Goal: Task Accomplishment & Management: Complete application form

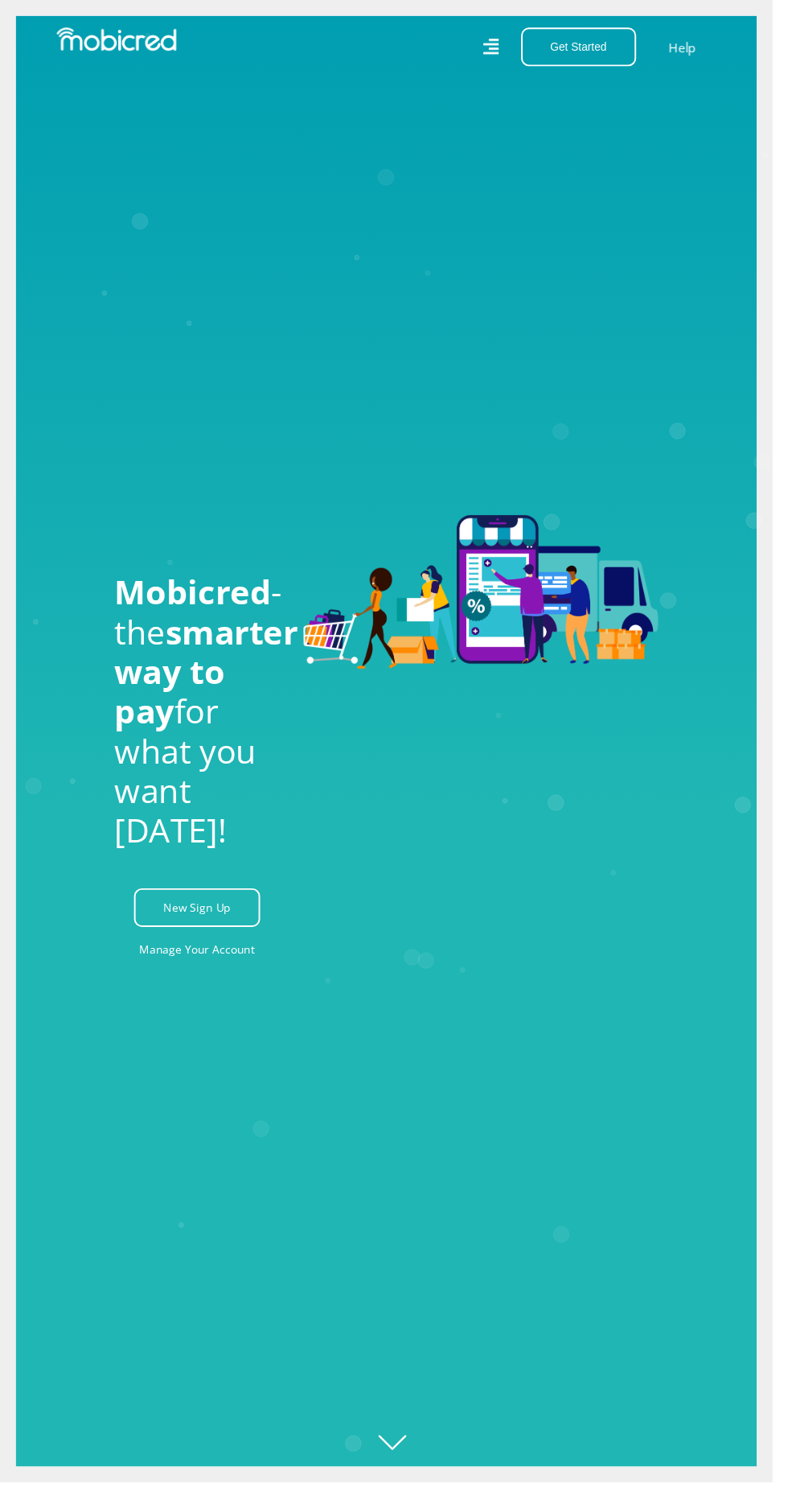
scroll to position [0, 580]
click at [187, 945] on link "New Sign Up" at bounding box center [201, 926] width 129 height 40
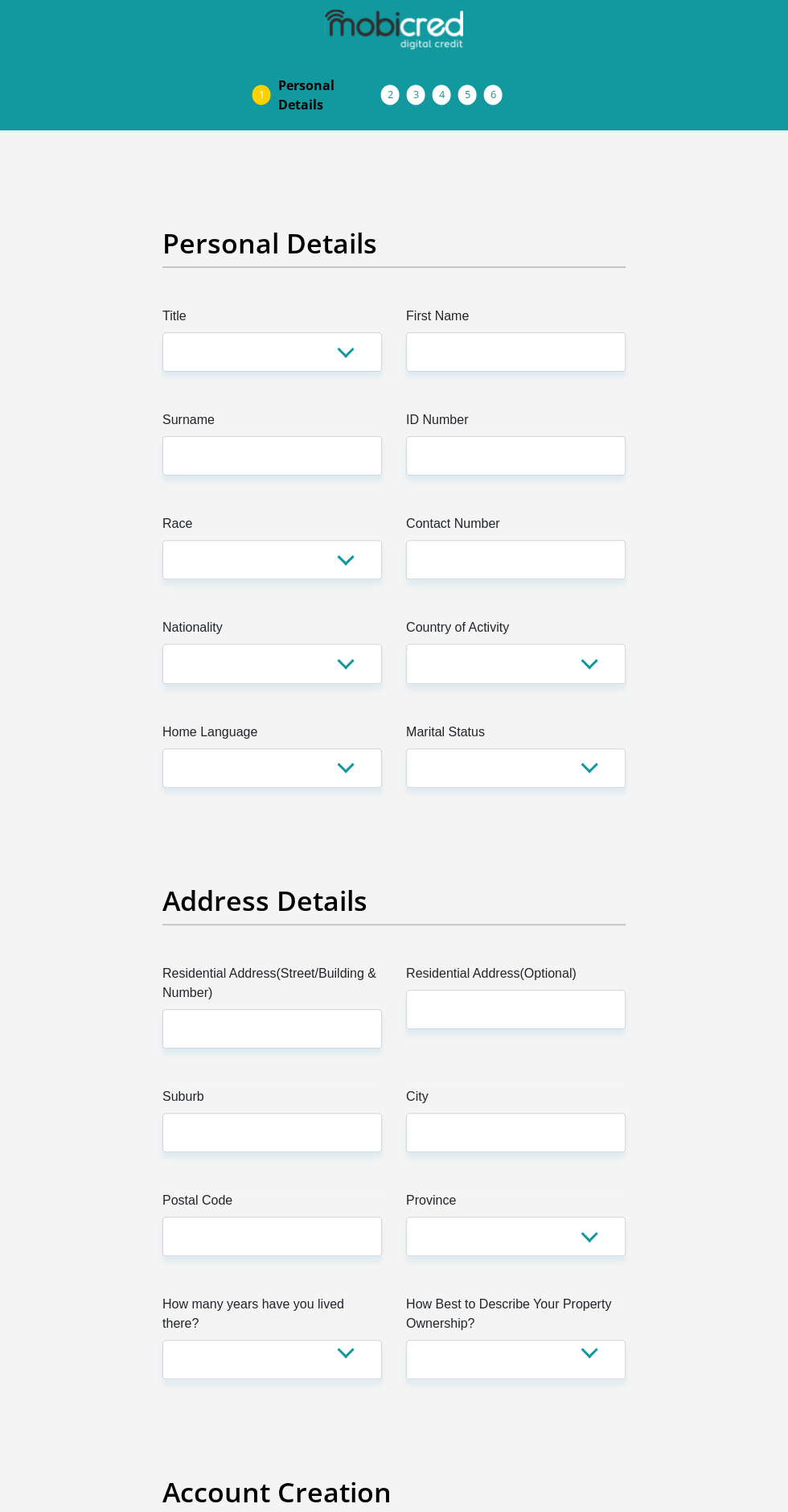
scroll to position [5, 0]
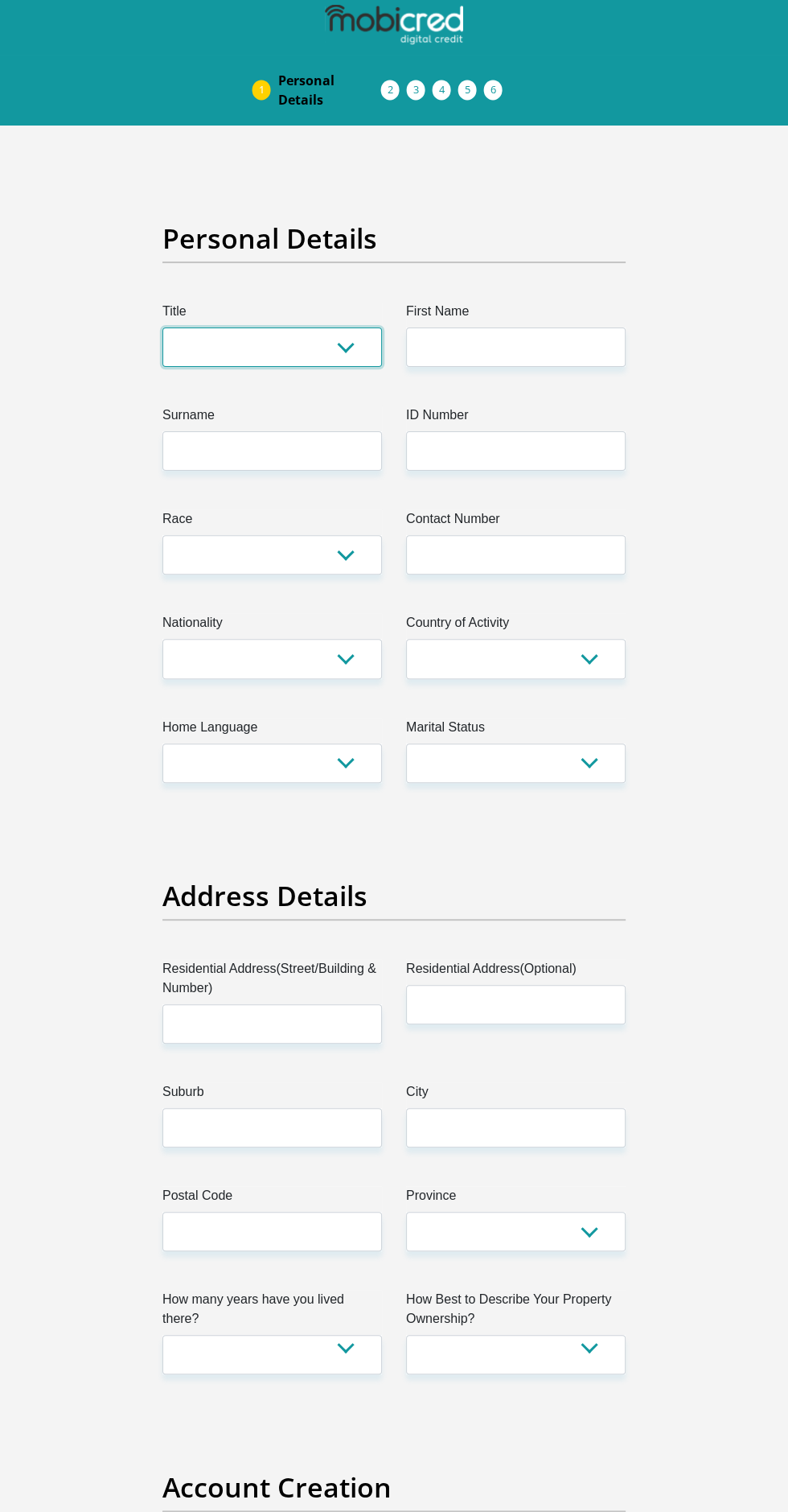
click at [343, 339] on select "Mr Ms Mrs Dr [PERSON_NAME]" at bounding box center [272, 348] width 220 height 40
select select "Mr"
click at [163, 328] on select "Mr Ms Mrs Dr [PERSON_NAME]" at bounding box center [272, 348] width 220 height 40
click at [531, 317] on label "First Name" at bounding box center [516, 315] width 220 height 26
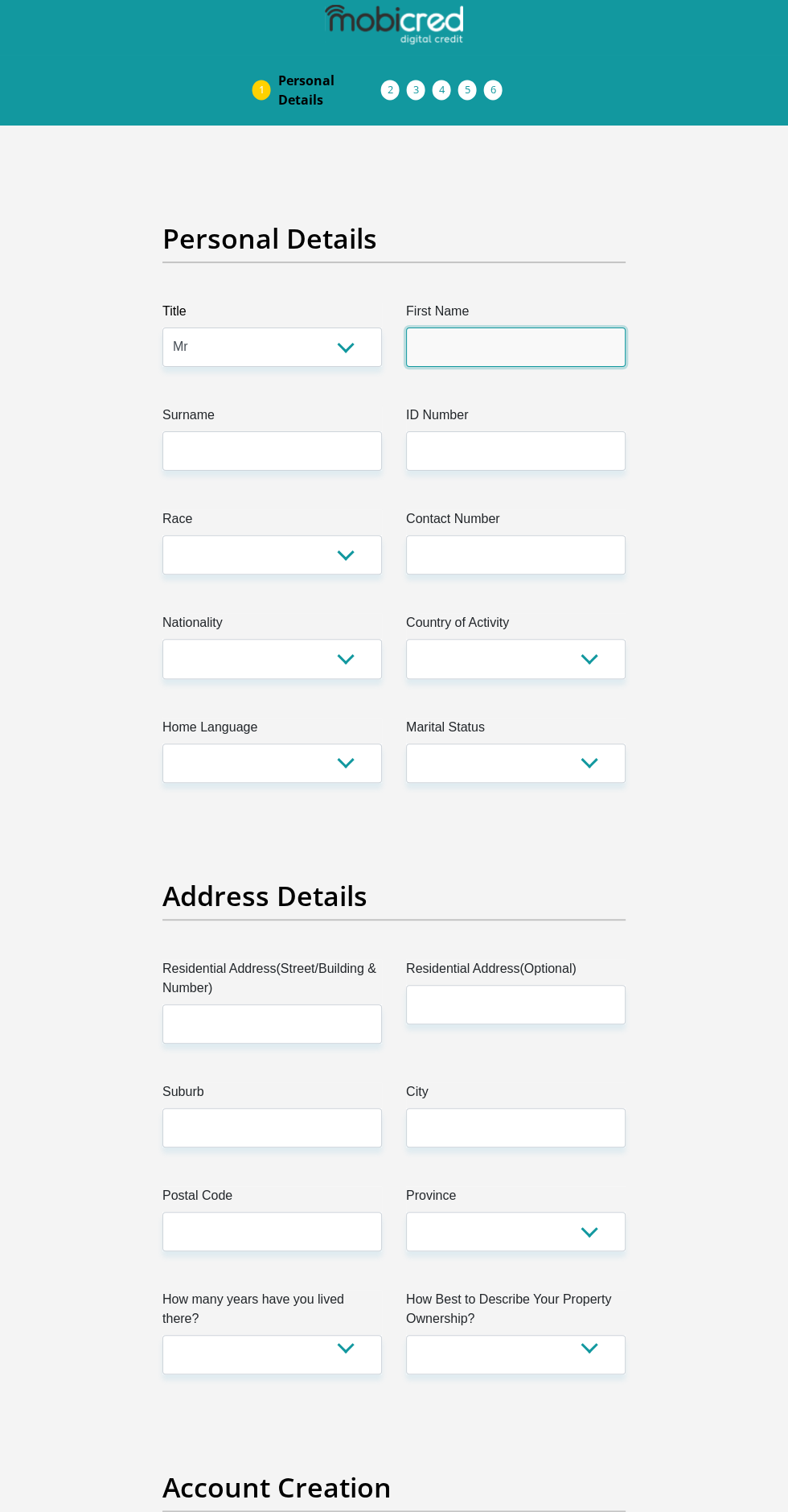
click at [531, 328] on input "First Name" at bounding box center [516, 348] width 220 height 40
type input "Siqiniseko"
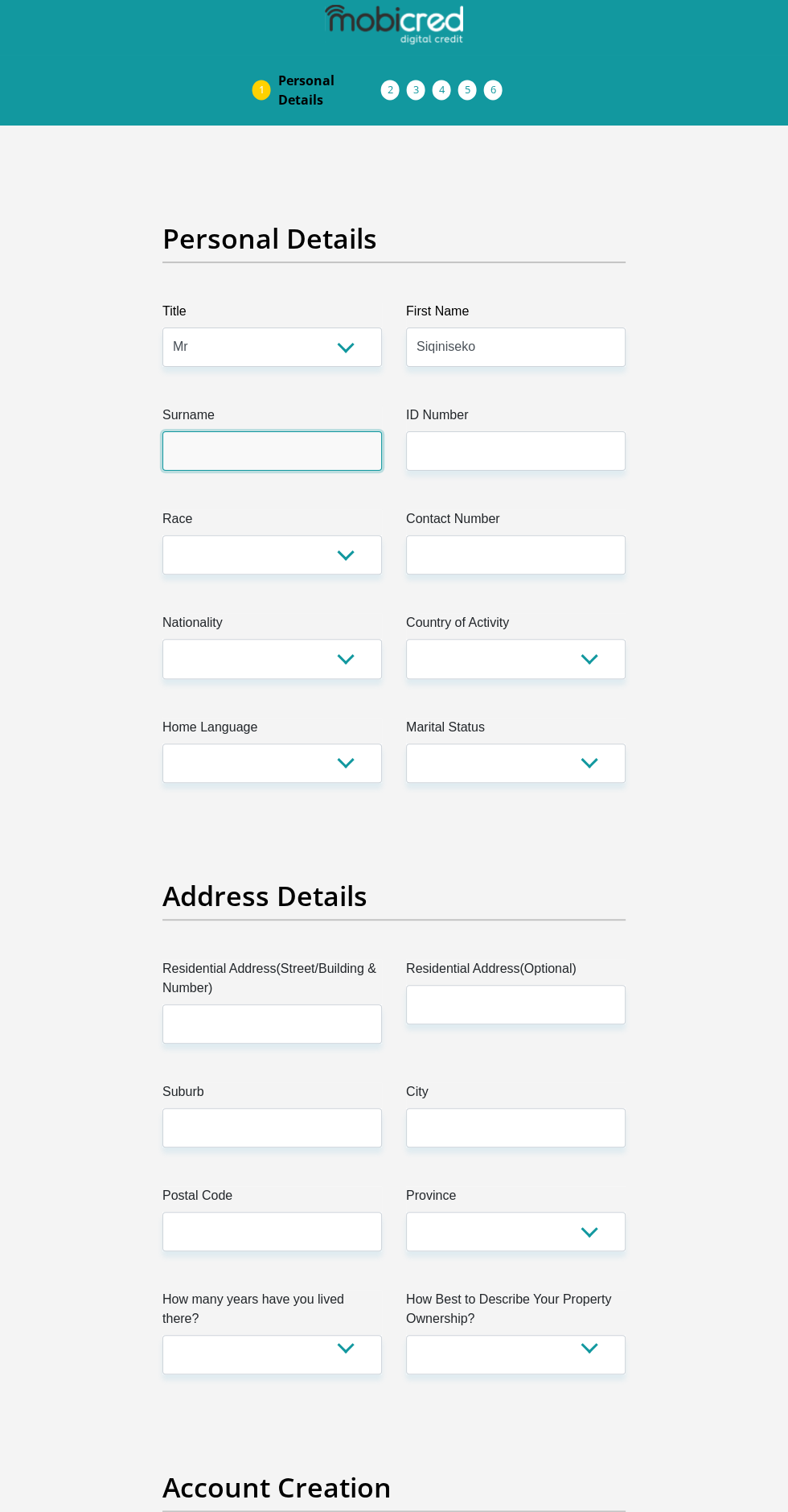
click at [286, 449] on input "Surname" at bounding box center [272, 452] width 220 height 40
type input "GWACELA"
click at [341, 551] on select "Black Coloured Indian White Other" at bounding box center [272, 555] width 220 height 40
select select "1"
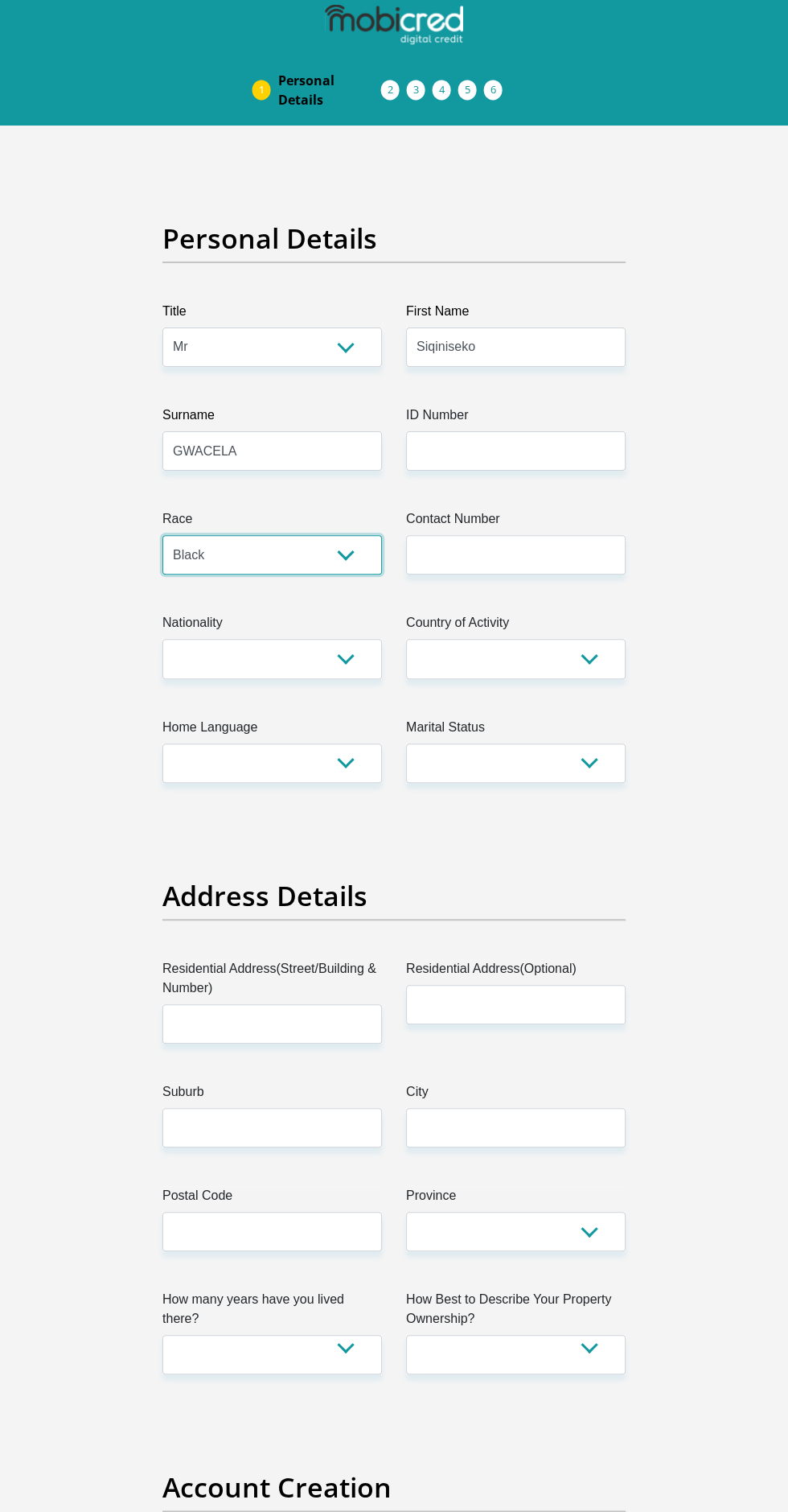
click at [163, 535] on select "Black Coloured Indian White Other" at bounding box center [272, 555] width 220 height 40
click at [521, 451] on input "ID Number" at bounding box center [516, 452] width 220 height 40
type input "0412246154089"
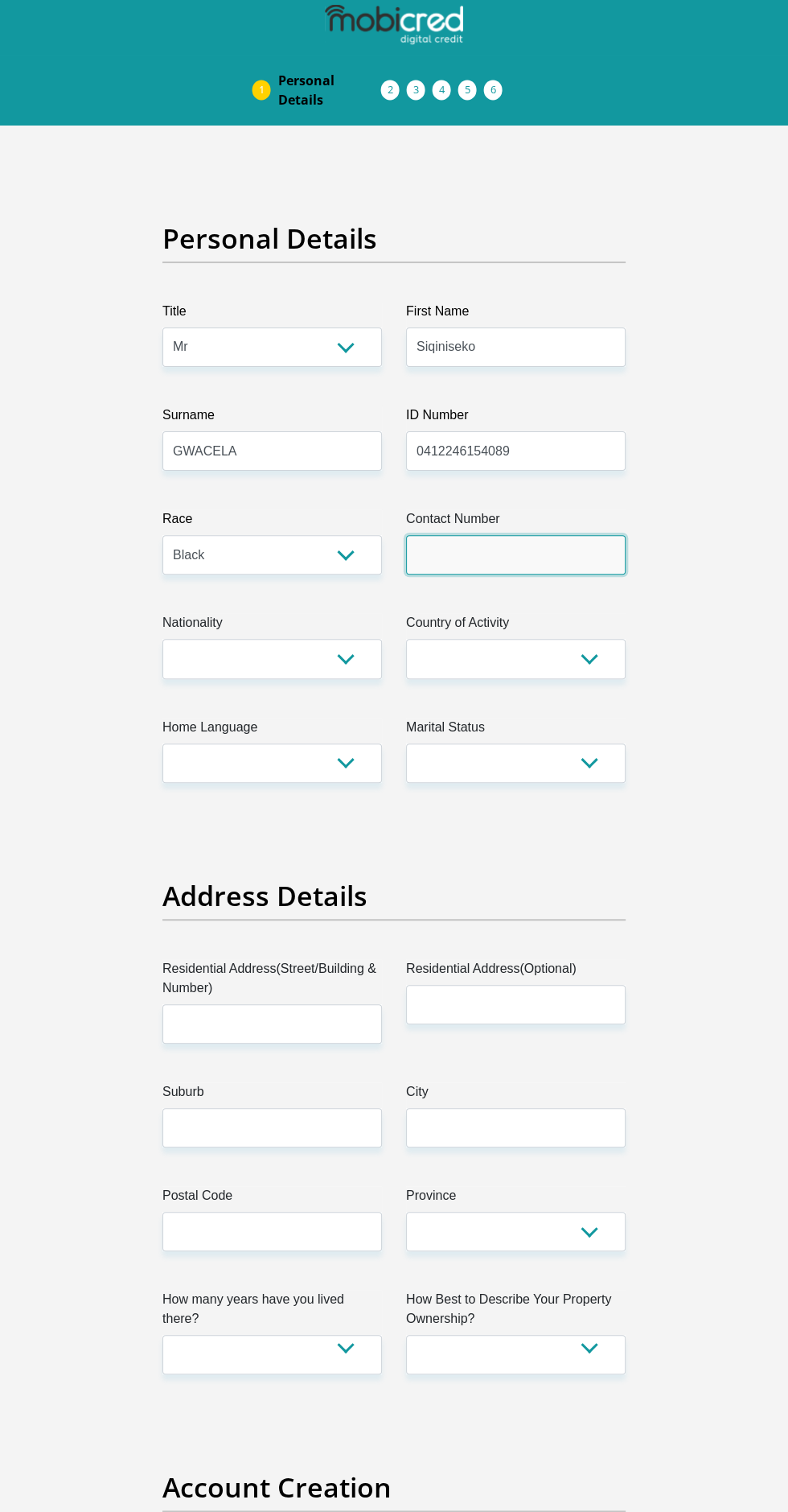
click at [526, 552] on input "Contact Number" at bounding box center [516, 555] width 220 height 40
type input "0677281108"
click at [345, 659] on select "[GEOGRAPHIC_DATA] [GEOGRAPHIC_DATA] [GEOGRAPHIC_DATA] [GEOGRAPHIC_DATA] [GEOGRA…" at bounding box center [272, 658] width 220 height 40
select select "ZAF"
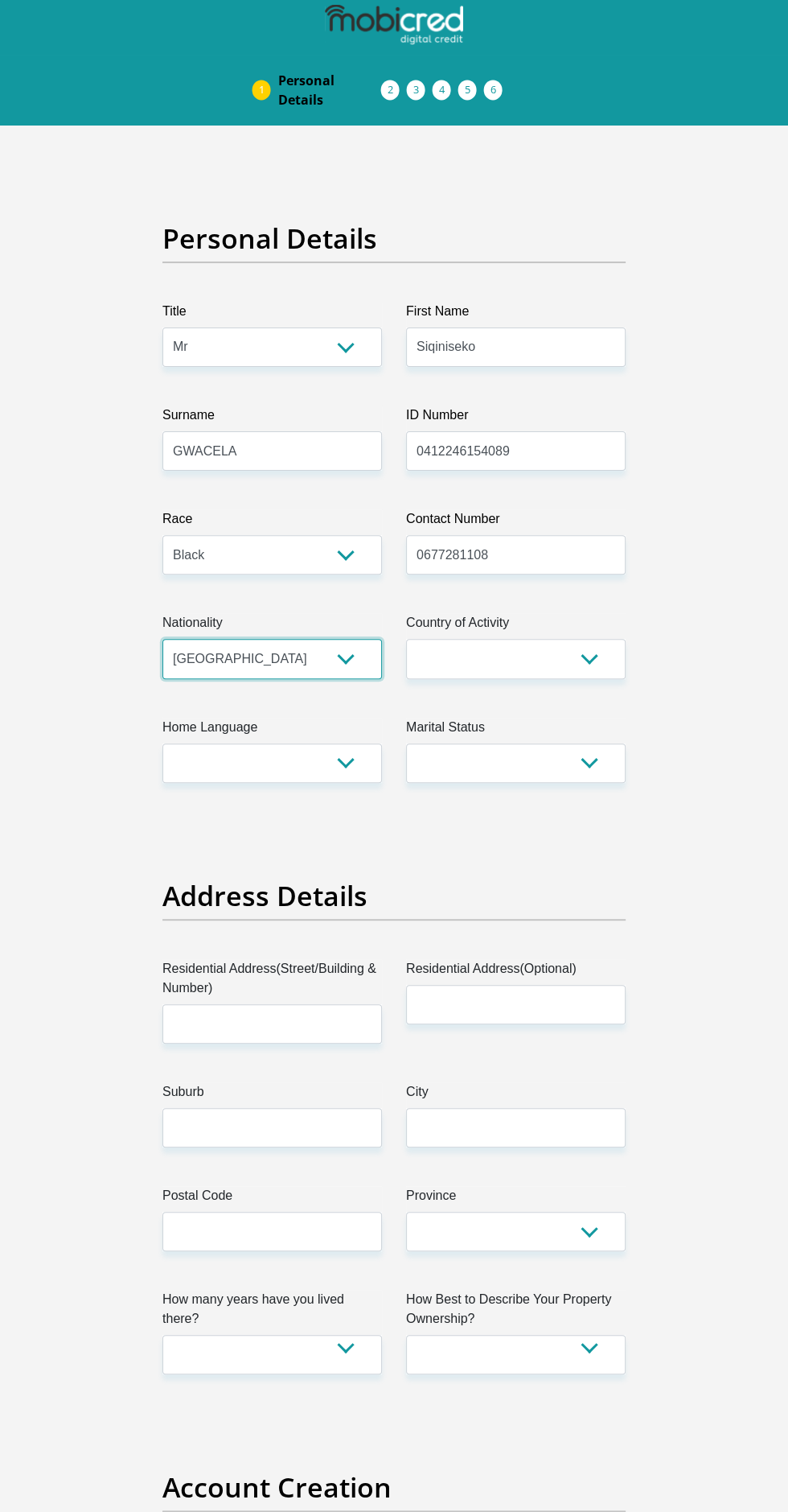
click at [163, 638] on select "[GEOGRAPHIC_DATA] [GEOGRAPHIC_DATA] [GEOGRAPHIC_DATA] [GEOGRAPHIC_DATA] [GEOGRA…" at bounding box center [272, 658] width 220 height 40
click at [616, 670] on select "[GEOGRAPHIC_DATA] [GEOGRAPHIC_DATA] [GEOGRAPHIC_DATA] [GEOGRAPHIC_DATA] [GEOGRA…" at bounding box center [516, 658] width 220 height 40
select select "ZAF"
click at [407, 638] on select "[GEOGRAPHIC_DATA] [GEOGRAPHIC_DATA] [GEOGRAPHIC_DATA] [GEOGRAPHIC_DATA] [GEOGRA…" at bounding box center [516, 658] width 220 height 40
click at [364, 781] on select "Afrikaans English Sepedi South Ndebele Southern Sotho Swati Tsonga Tswana Venda…" at bounding box center [272, 763] width 220 height 40
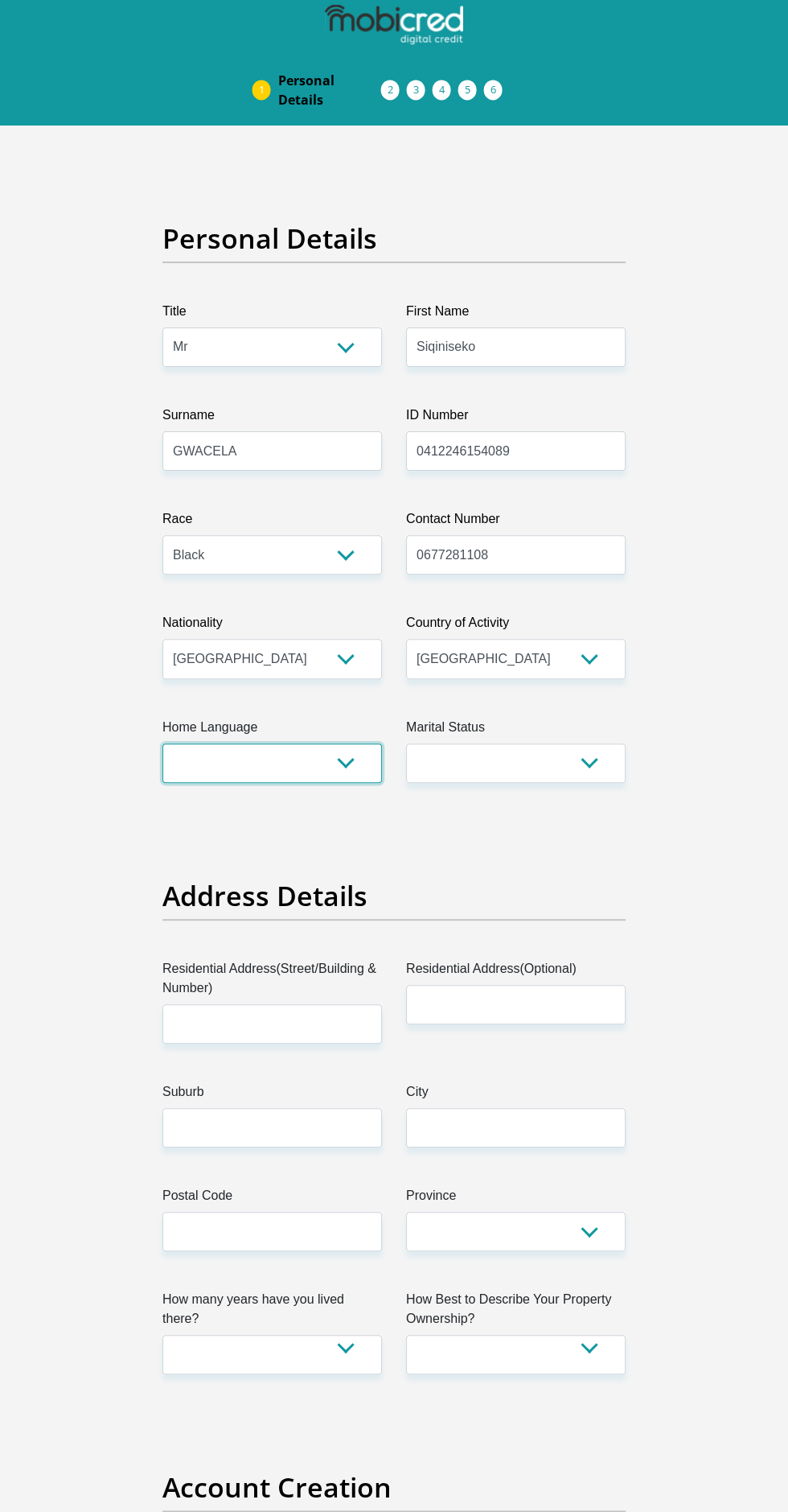
select select "[DATE]"
click at [163, 743] on select "Afrikaans English Sepedi South Ndebele Southern Sotho Swati Tsonga Tswana Venda…" at bounding box center [272, 763] width 220 height 40
click at [587, 766] on select "Married ANC Single Divorced Widowed Married COP or Customary Law" at bounding box center [516, 763] width 220 height 40
select select "2"
click at [407, 743] on select "Married ANC Single Divorced Widowed Married COP or Customary Law" at bounding box center [516, 763] width 220 height 40
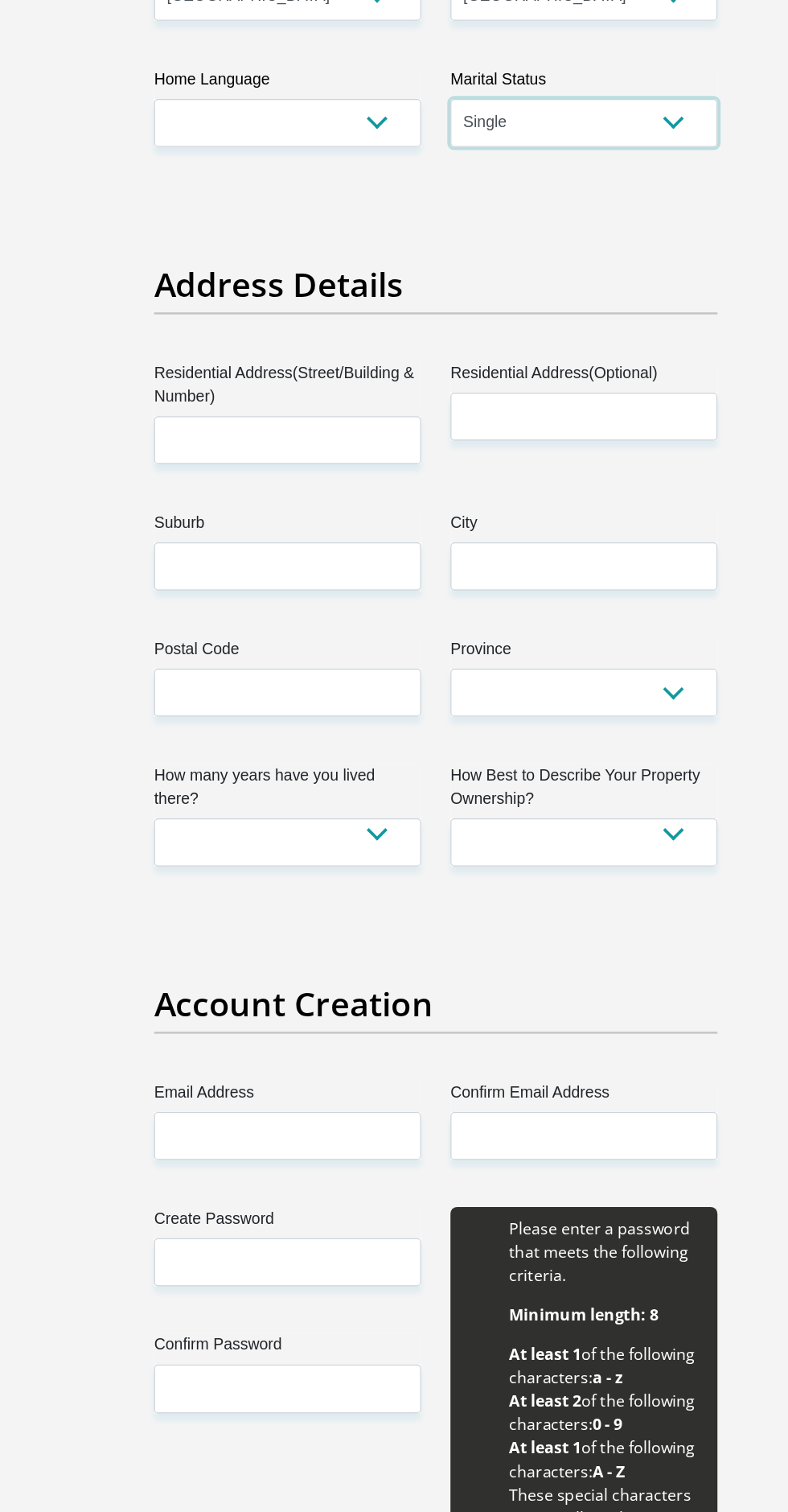
scroll to position [655, 0]
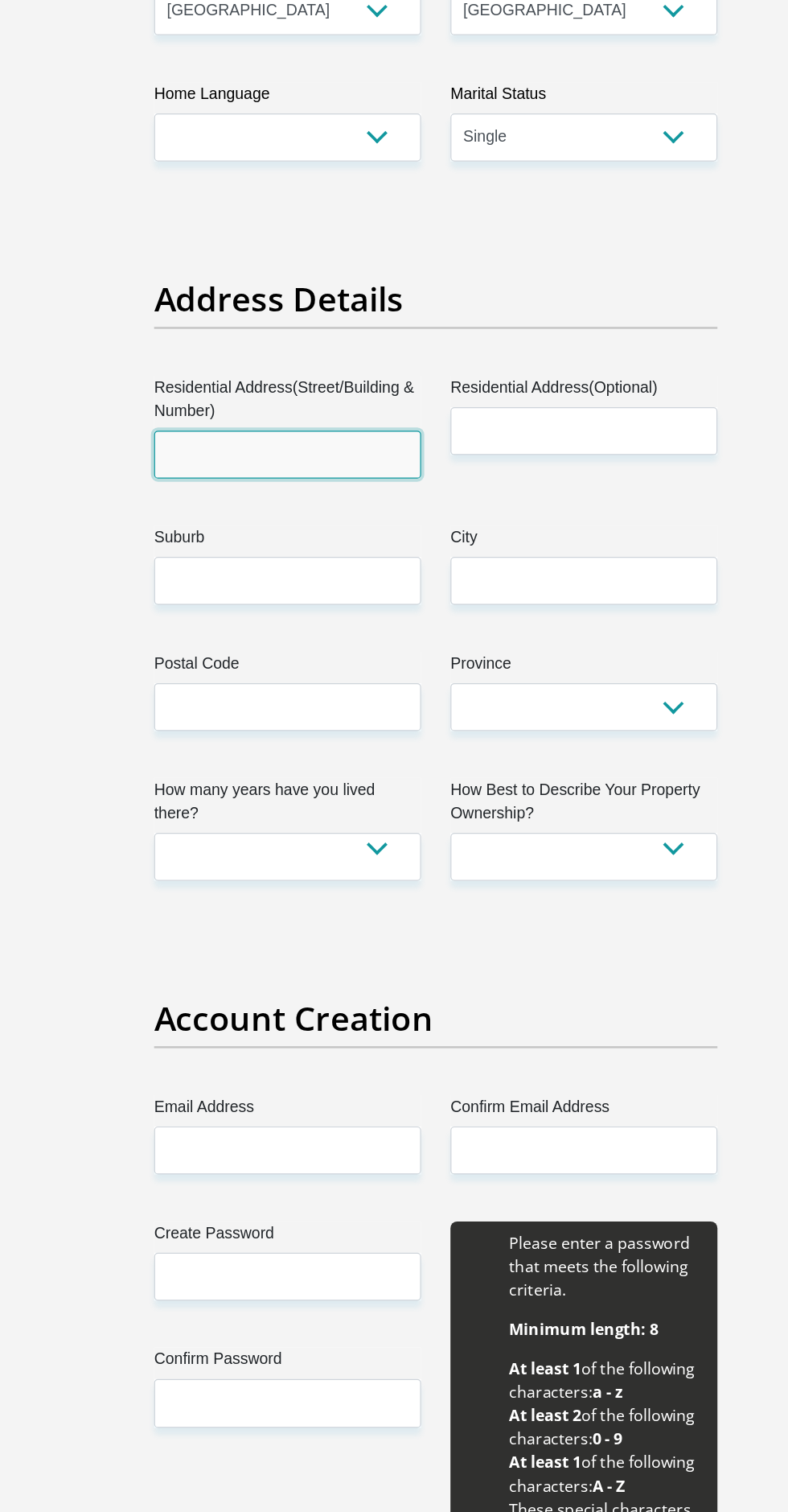
click at [325, 374] on input "Residential Address(Street/Building & Number)" at bounding box center [272, 374] width 220 height 40
type input "[STREET_ADDRESS]"
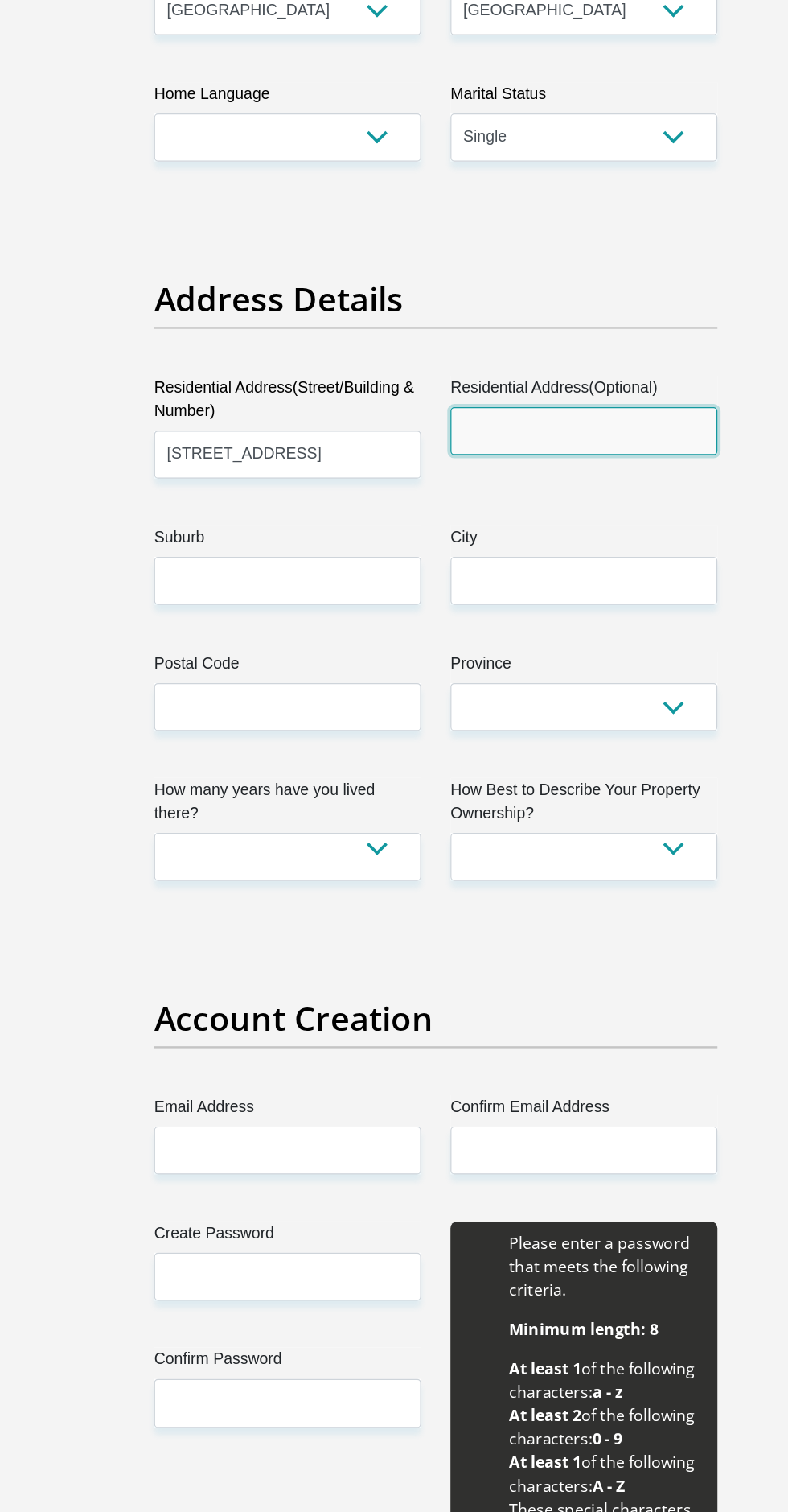
click at [533, 355] on input "Residential Address(Optional)" at bounding box center [516, 355] width 220 height 40
click at [527, 327] on label "Residential Address(Optional)" at bounding box center [516, 322] width 220 height 26
click at [527, 335] on input "Residential Address(Optional)" at bounding box center [516, 355] width 220 height 40
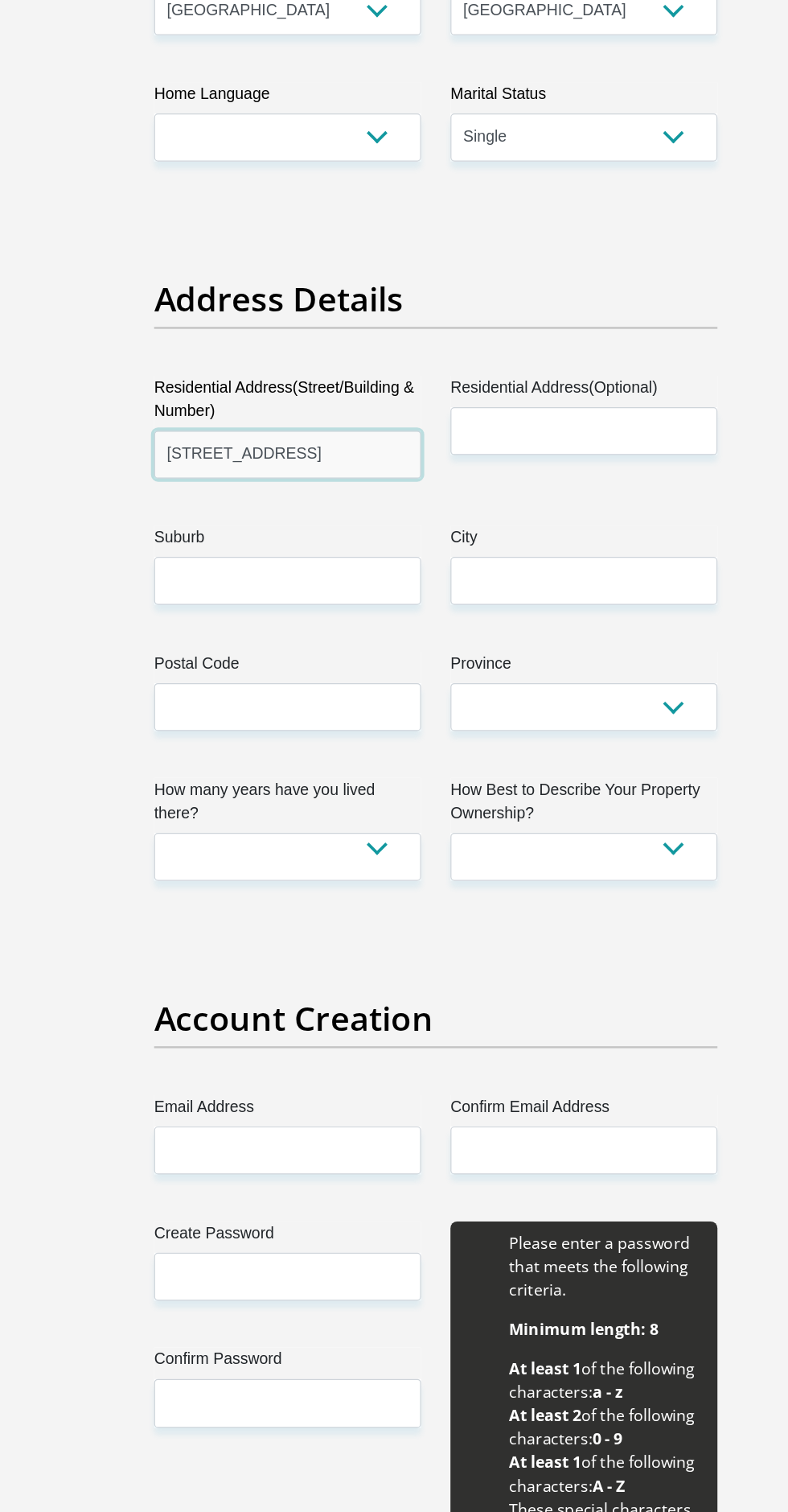
click at [339, 372] on input "[STREET_ADDRESS]" at bounding box center [272, 374] width 220 height 40
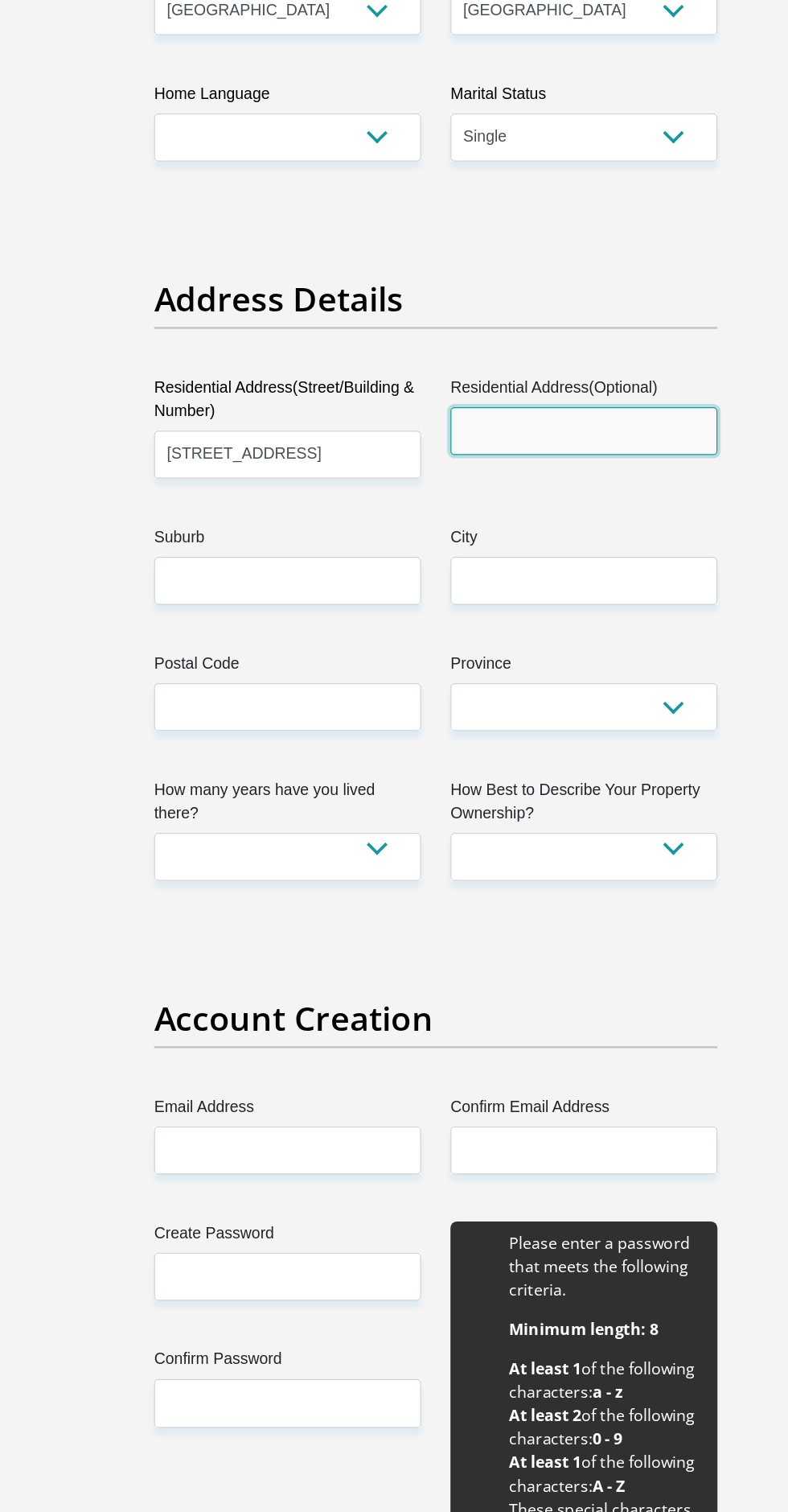
click at [524, 352] on input "Residential Address(Optional)" at bounding box center [516, 355] width 220 height 40
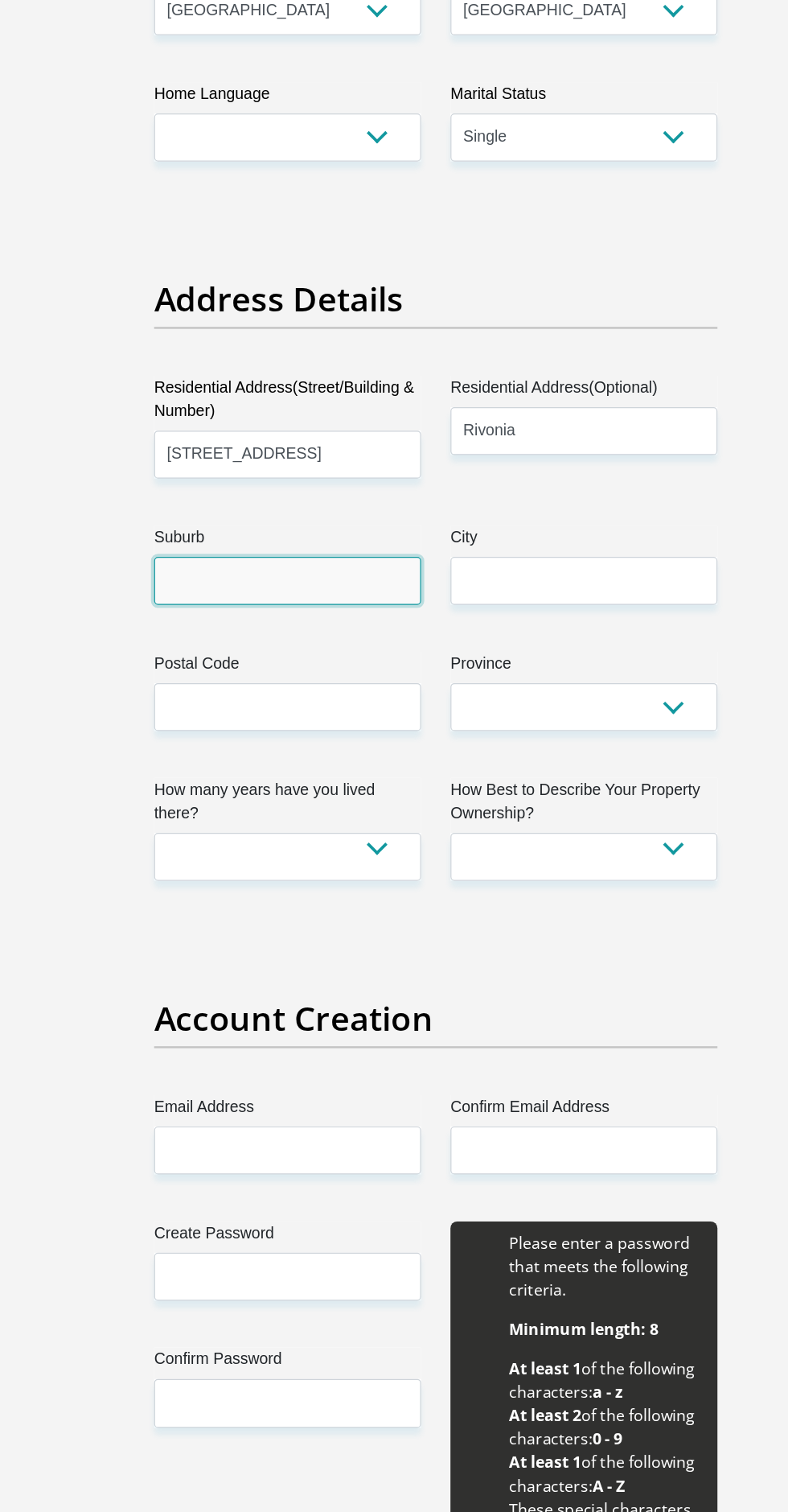
click at [298, 472] on input "Suburb" at bounding box center [272, 477] width 220 height 40
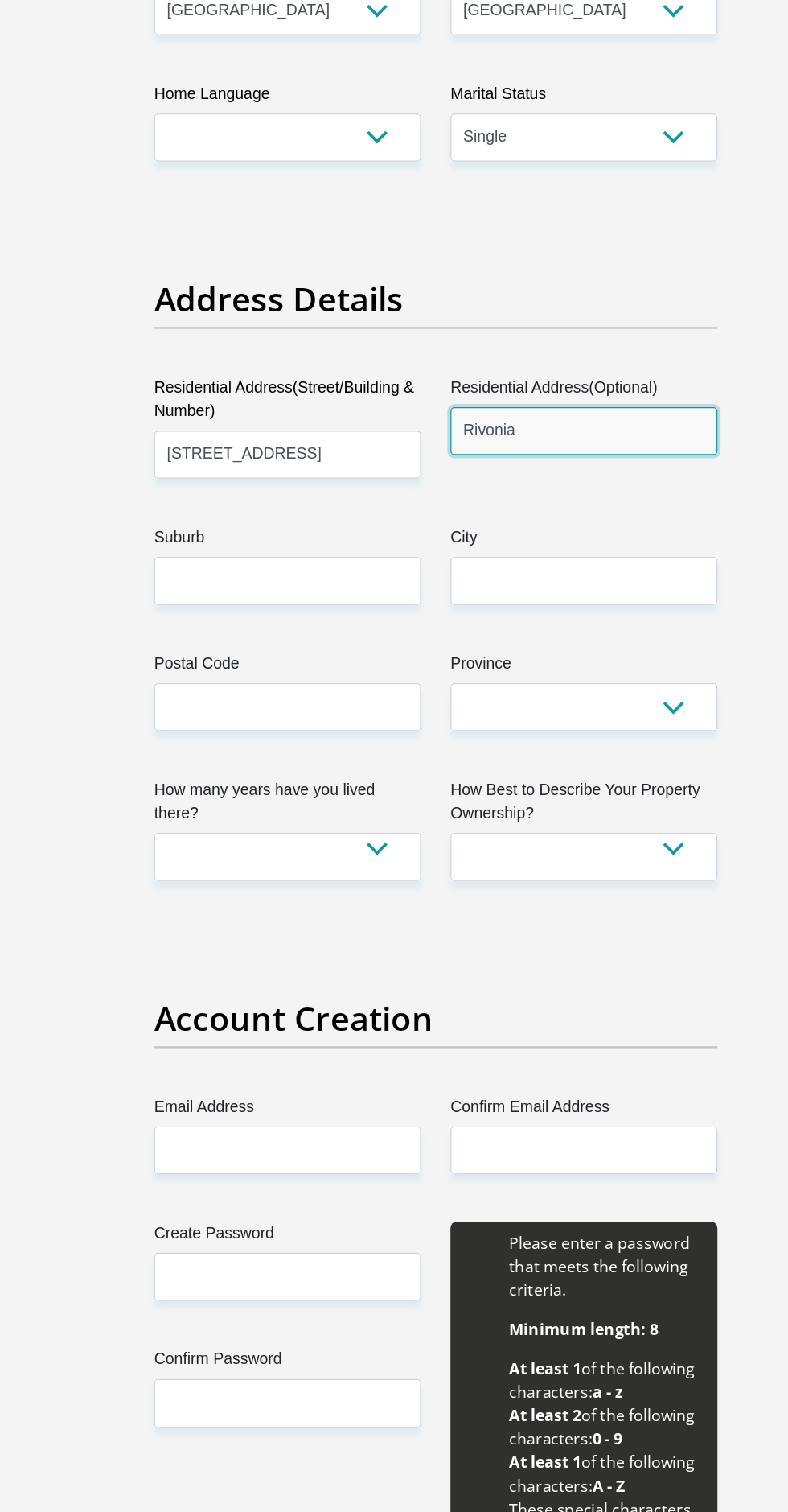
click at [515, 353] on input "Rivonia" at bounding box center [516, 355] width 220 height 40
type input "[GEOGRAPHIC_DATA]"
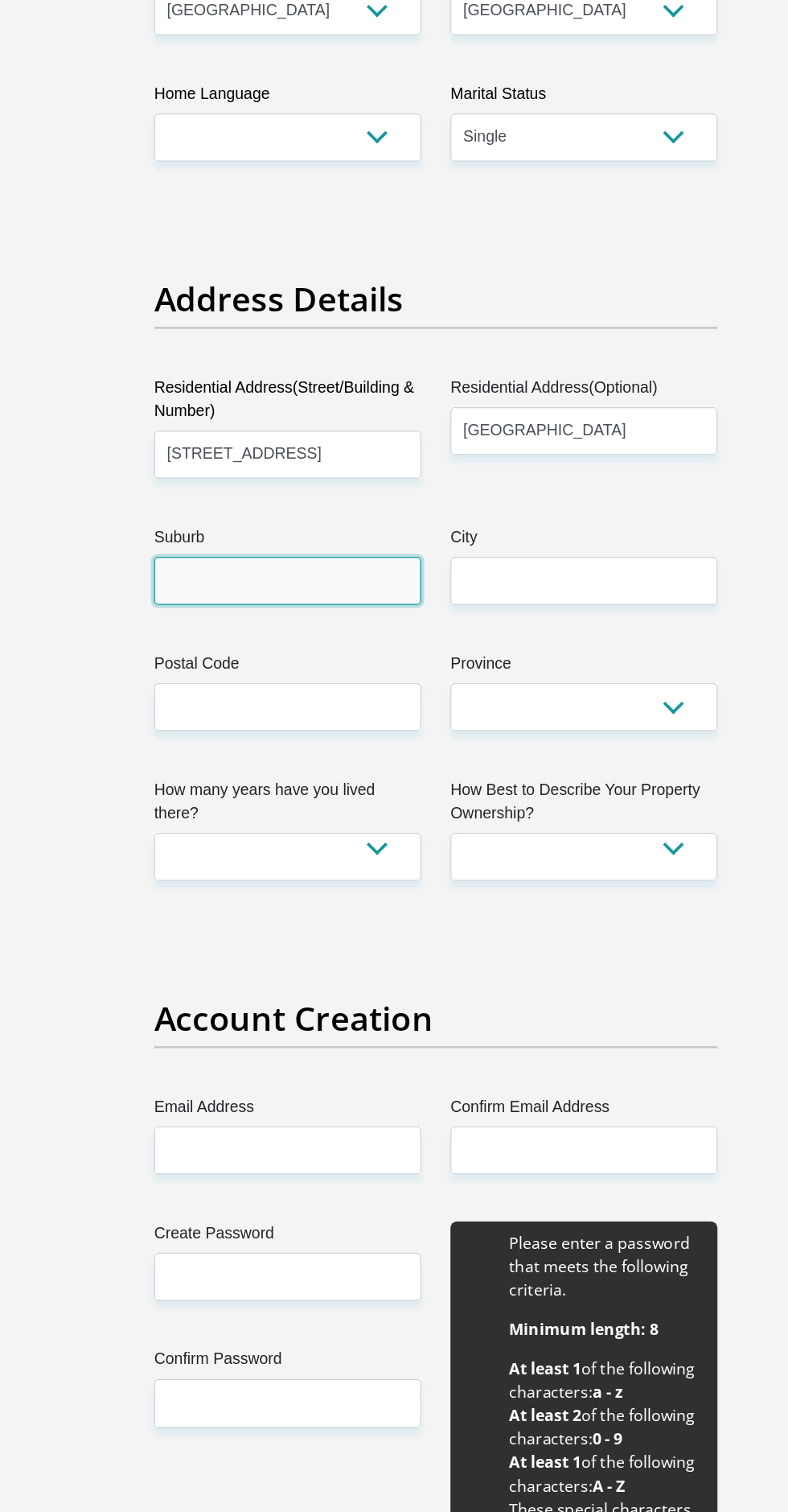
click at [272, 475] on input "Suburb" at bounding box center [272, 477] width 220 height 40
type input "Sandton"
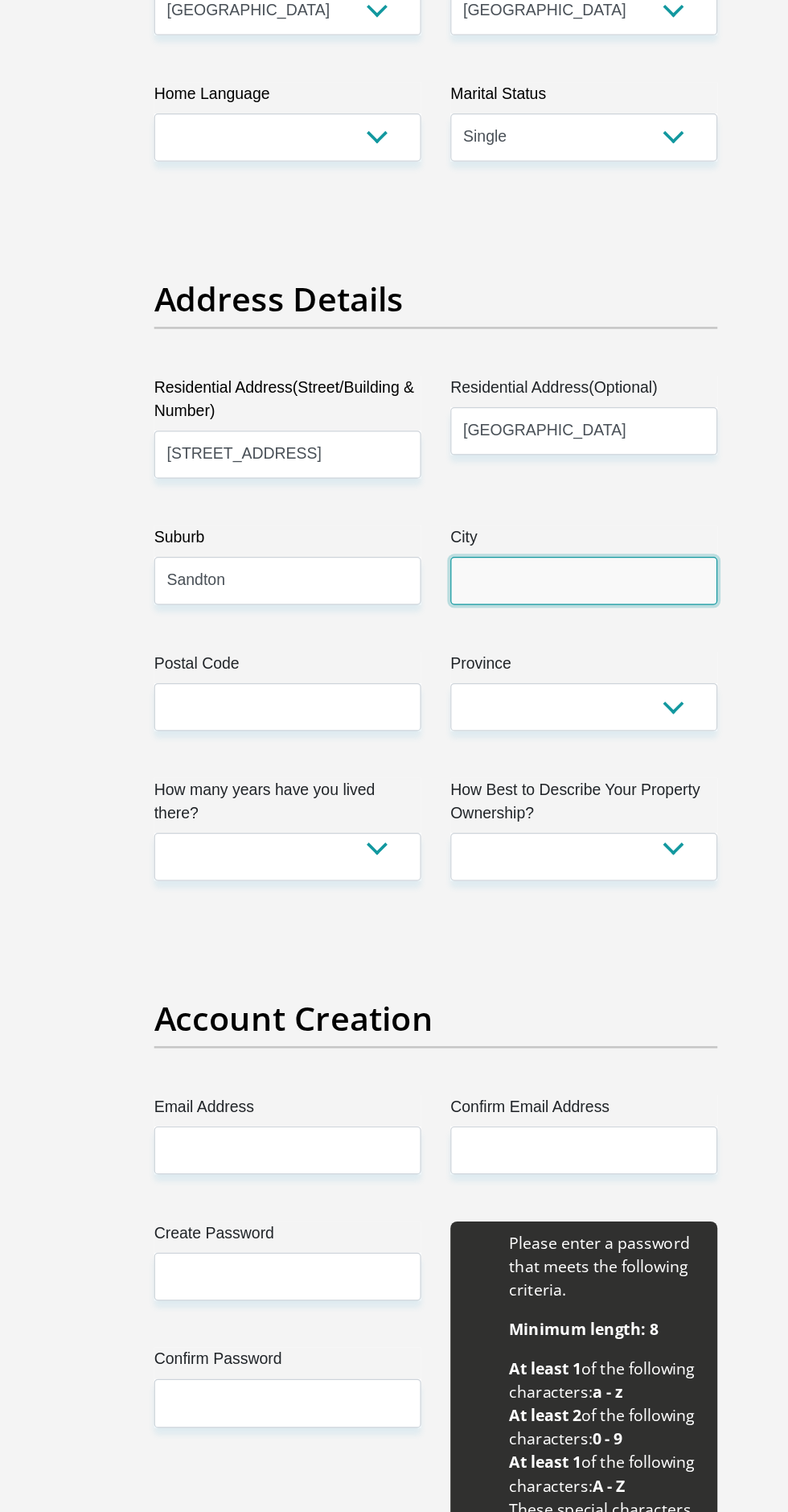
click at [535, 477] on input "City" at bounding box center [516, 477] width 220 height 40
type input "[GEOGRAPHIC_DATA]"
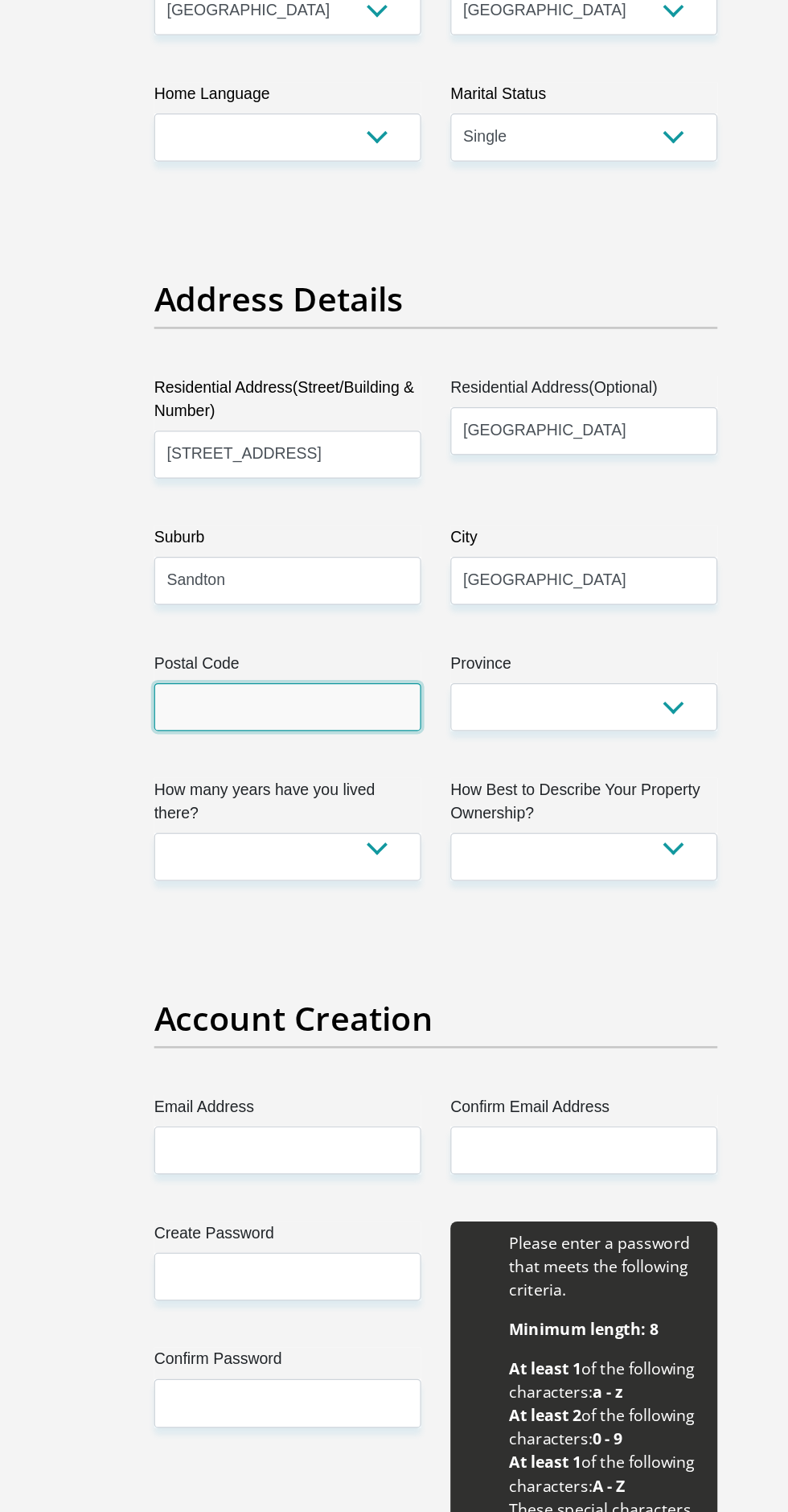
click at [298, 581] on input "Postal Code" at bounding box center [272, 581] width 220 height 40
type input "2191"
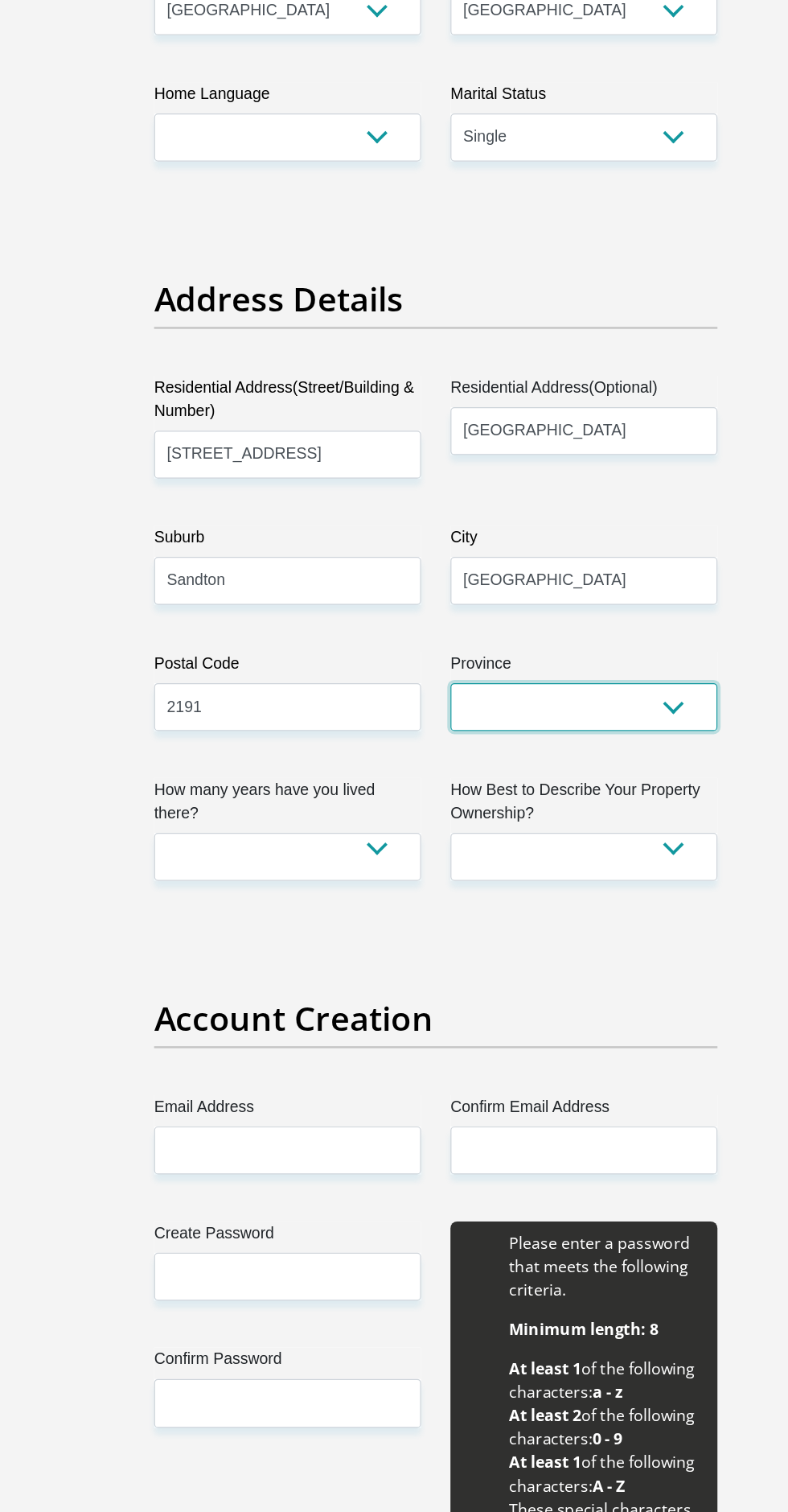
click at [564, 575] on select "Eastern Cape Free State [GEOGRAPHIC_DATA] [GEOGRAPHIC_DATA][DATE] [GEOGRAPHIC_D…" at bounding box center [516, 581] width 220 height 40
select select "Gauteng"
click at [407, 561] on select "Eastern Cape Free State [GEOGRAPHIC_DATA] [GEOGRAPHIC_DATA][DATE] [GEOGRAPHIC_D…" at bounding box center [516, 581] width 220 height 40
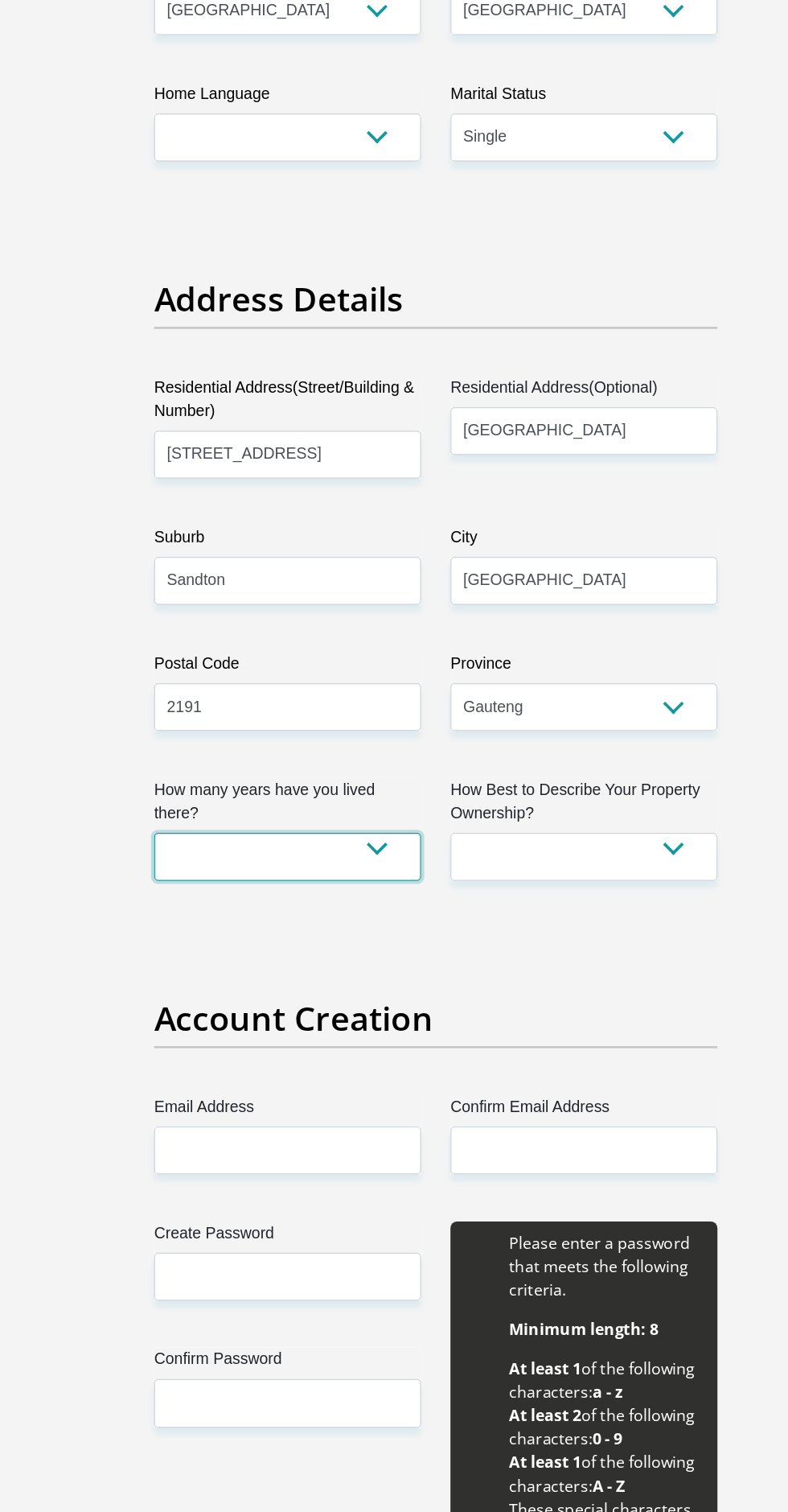
click at [327, 687] on select "less than 1 year 1-3 years 3-5 years 5+ years" at bounding box center [272, 704] width 220 height 40
select select "4"
click at [163, 684] on select "less than 1 year 1-3 years 3-5 years 5+ years" at bounding box center [272, 704] width 220 height 40
